Goal: Navigation & Orientation: Find specific page/section

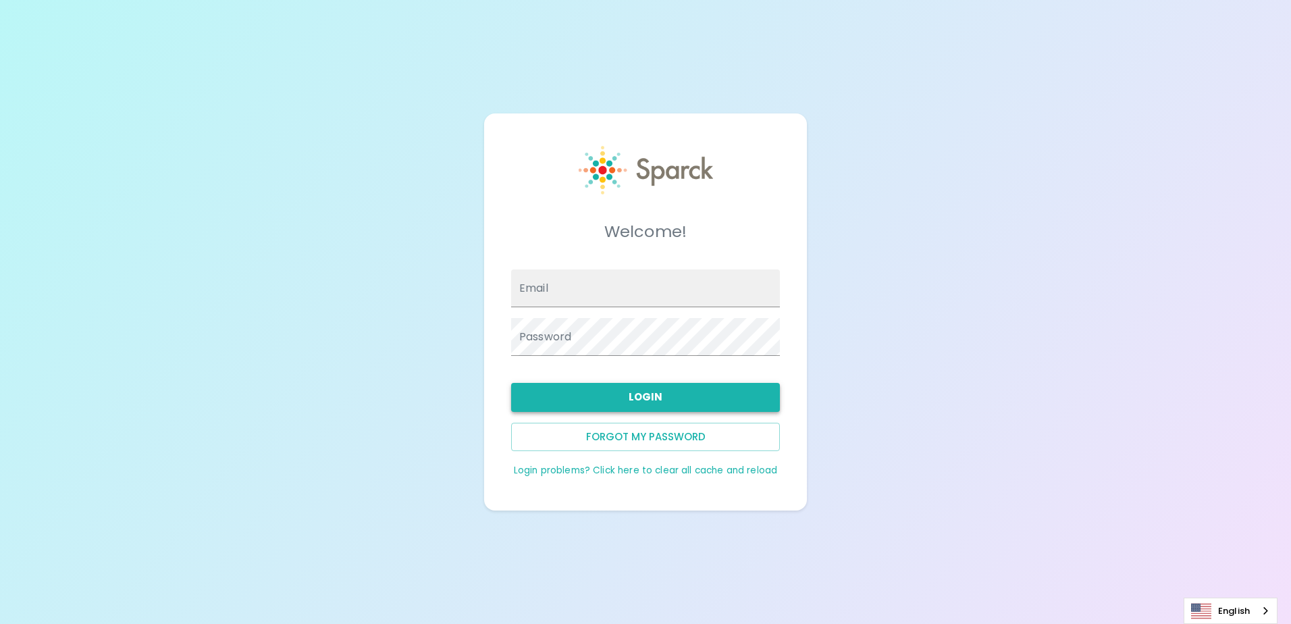
type input "[EMAIL_ADDRESS][DOMAIN_NAME]"
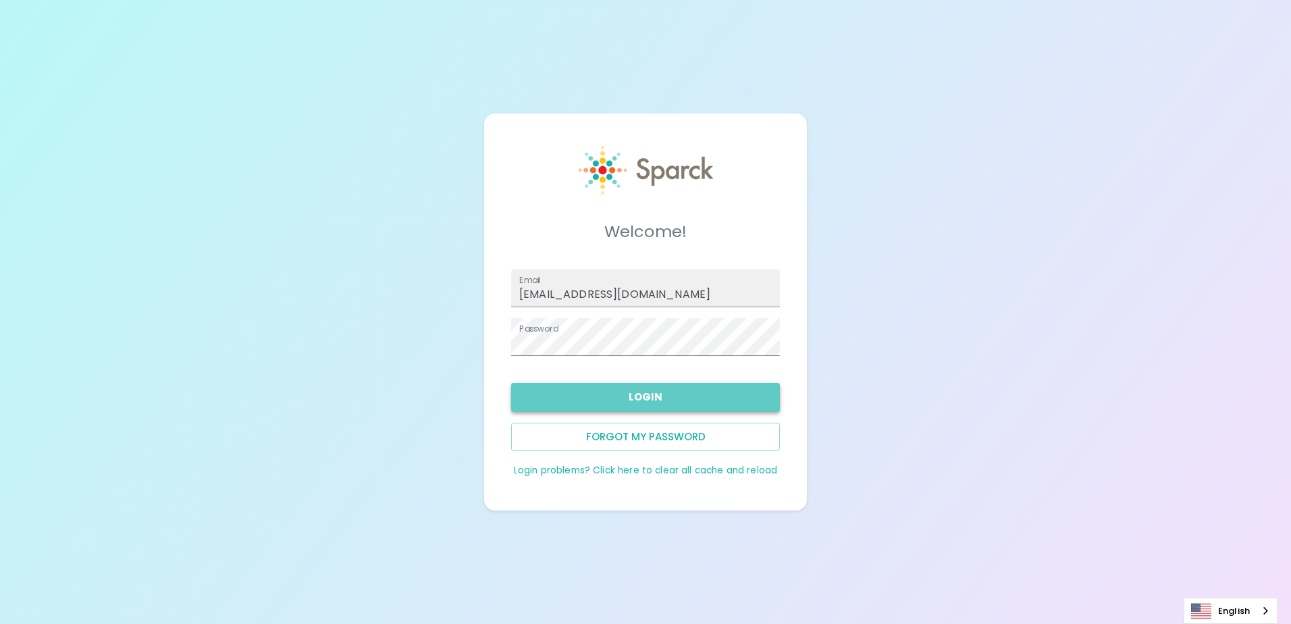
click at [637, 400] on button "Login" at bounding box center [645, 397] width 269 height 28
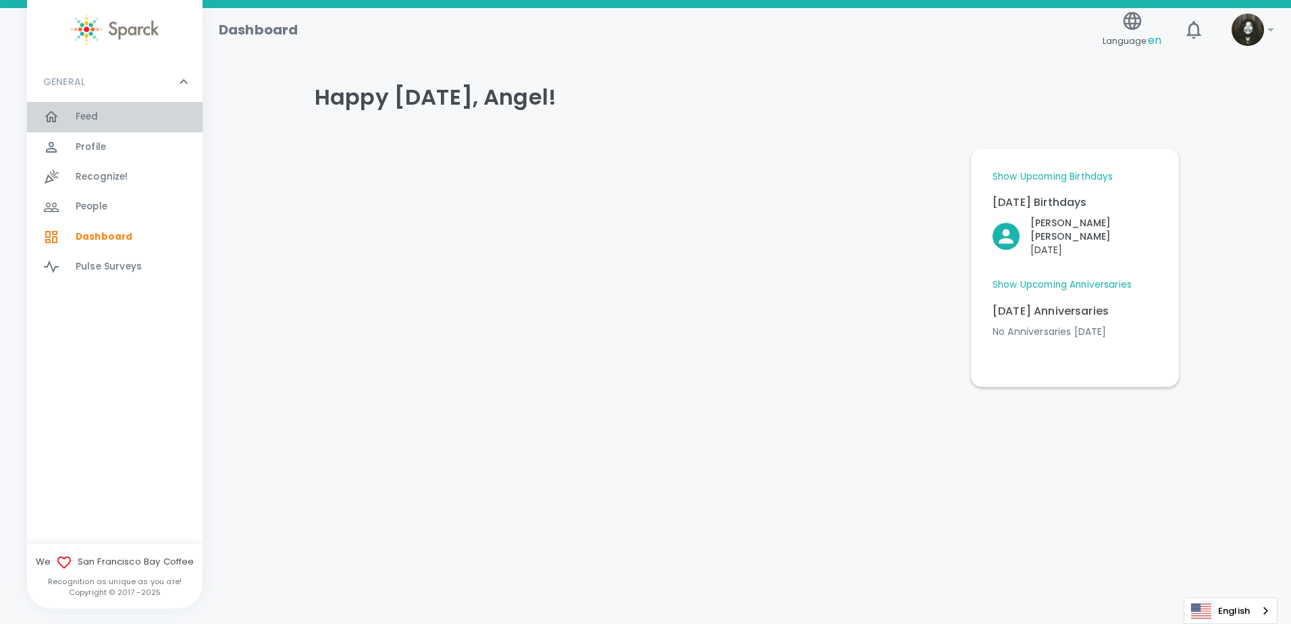
click at [54, 104] on div "Feed 0" at bounding box center [115, 117] width 176 height 30
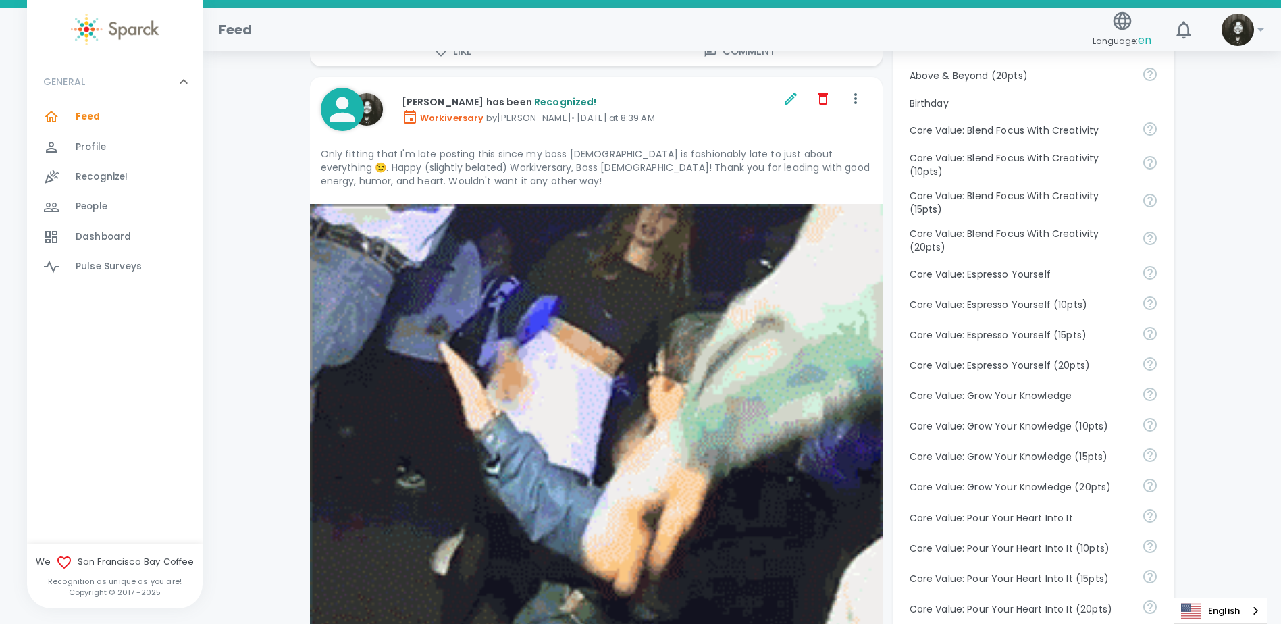
scroll to position [743, 0]
